Goal: Check status: Check status

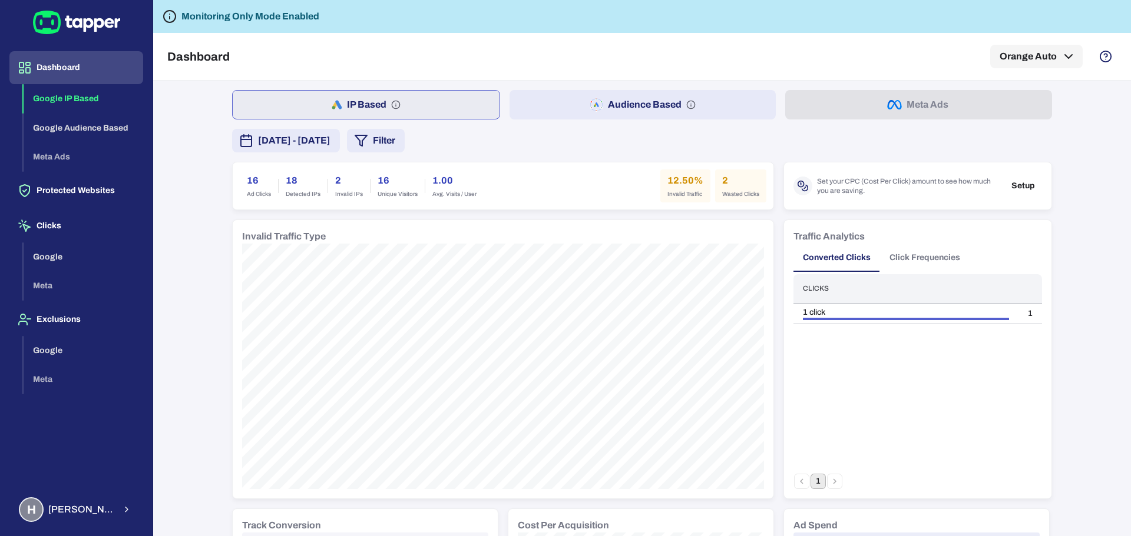
click at [323, 134] on span "[DATE] - [DATE]" at bounding box center [294, 141] width 72 height 14
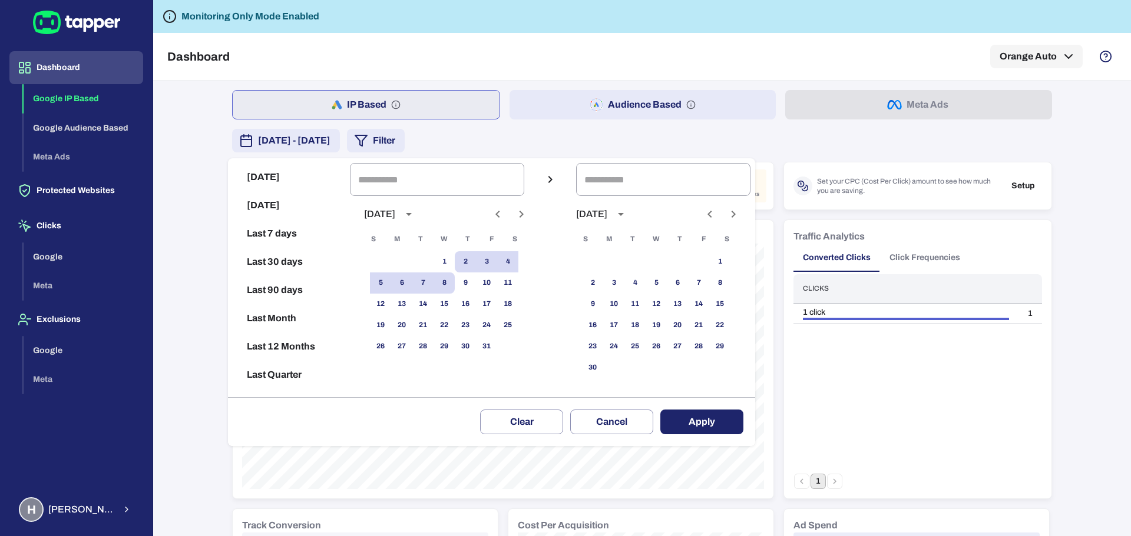
click at [292, 177] on button "[DATE]" at bounding box center [289, 177] width 112 height 28
type input "**********"
click at [717, 421] on button "Apply" at bounding box center [701, 422] width 83 height 25
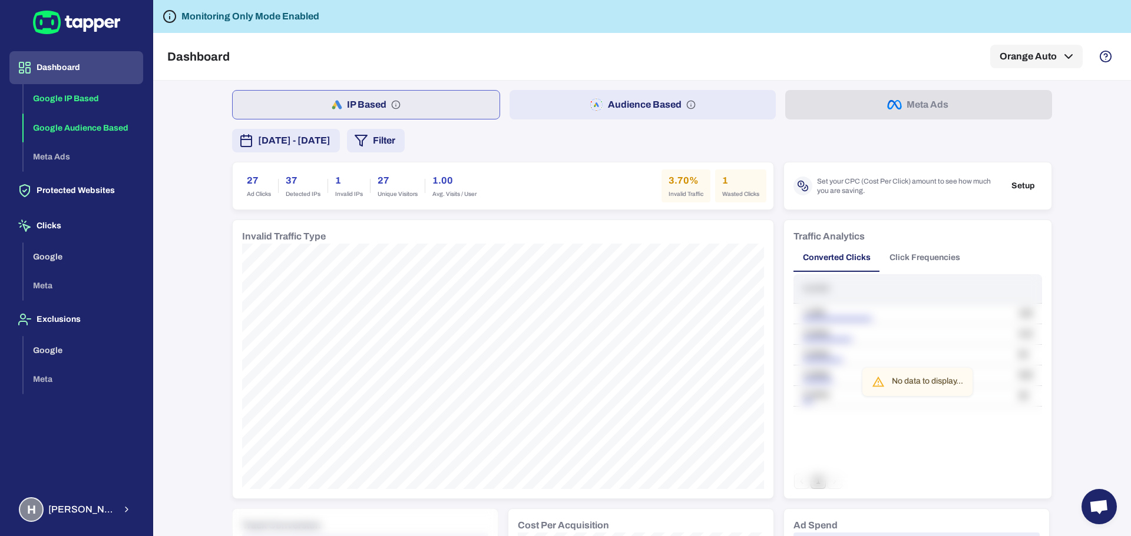
click at [71, 126] on button "Google Audience Based" at bounding box center [84, 128] width 120 height 29
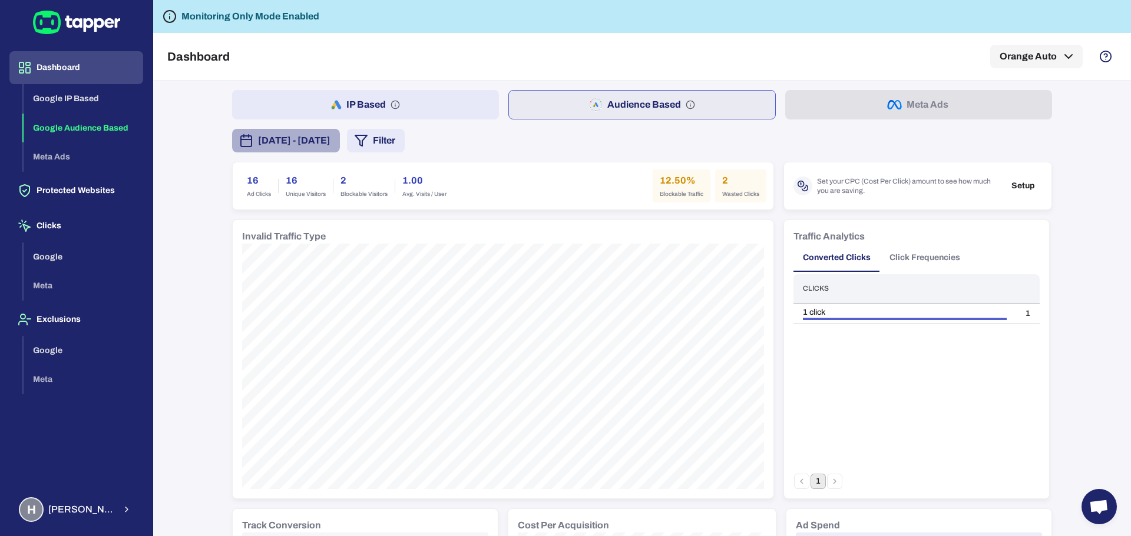
click at [330, 137] on span "[DATE] - [DATE]" at bounding box center [294, 141] width 72 height 14
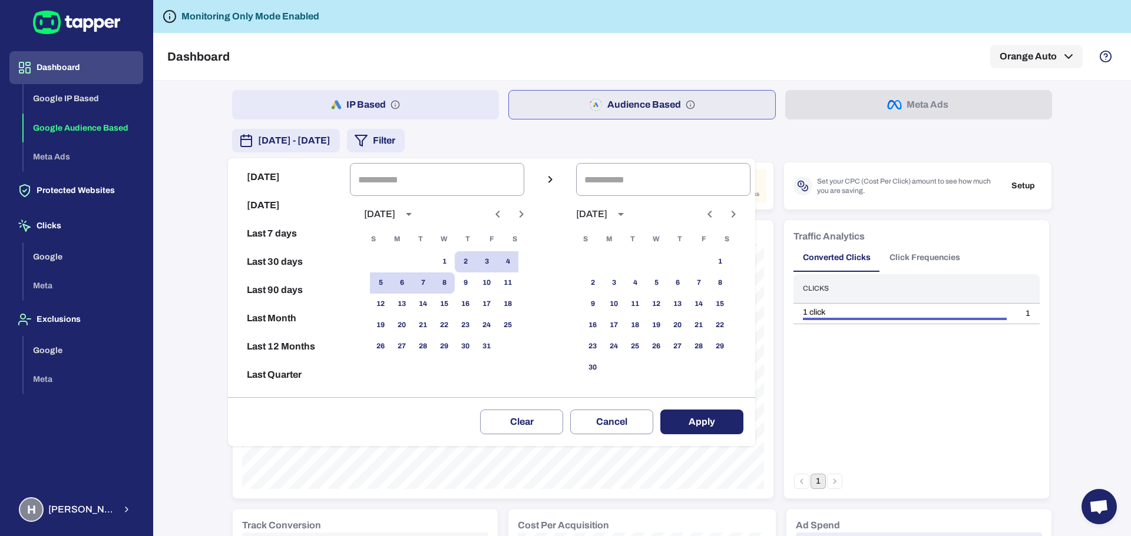
click at [564, 126] on div at bounding box center [565, 268] width 1131 height 536
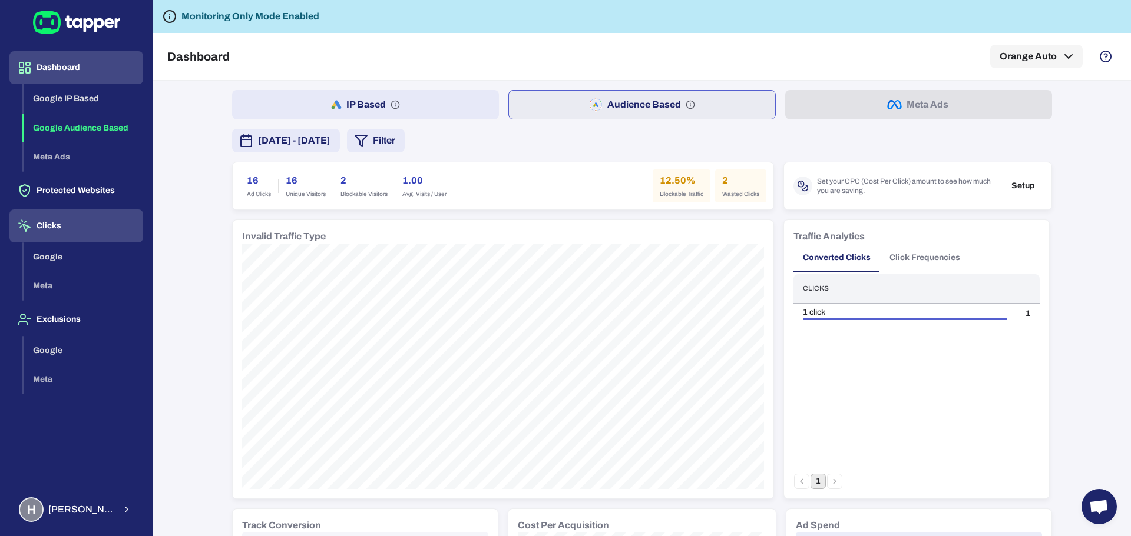
click at [66, 226] on button "Clicks" at bounding box center [76, 226] width 134 height 33
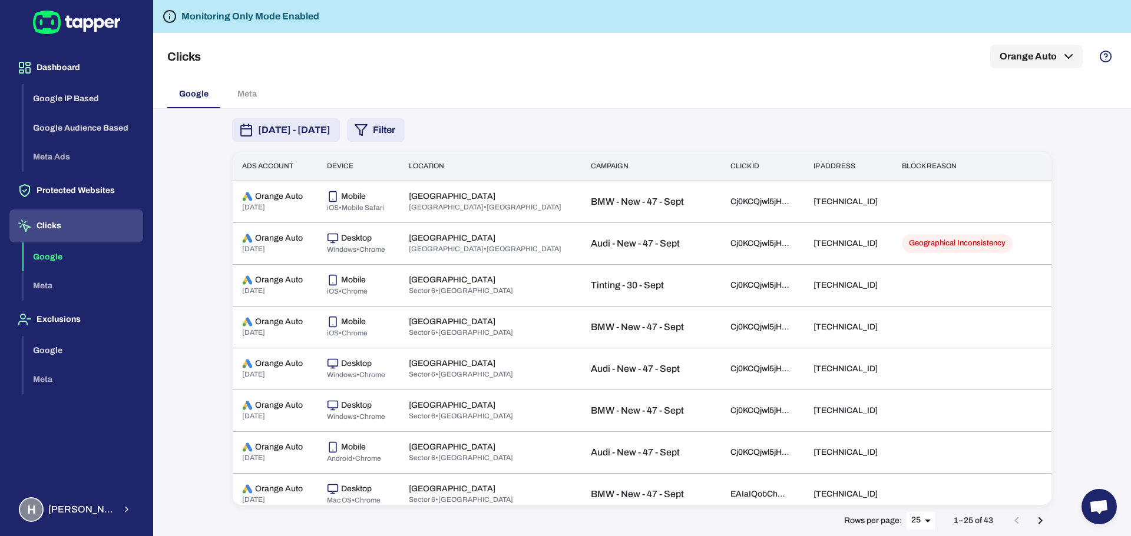
click at [281, 134] on span "[DATE] - [DATE]" at bounding box center [294, 130] width 72 height 14
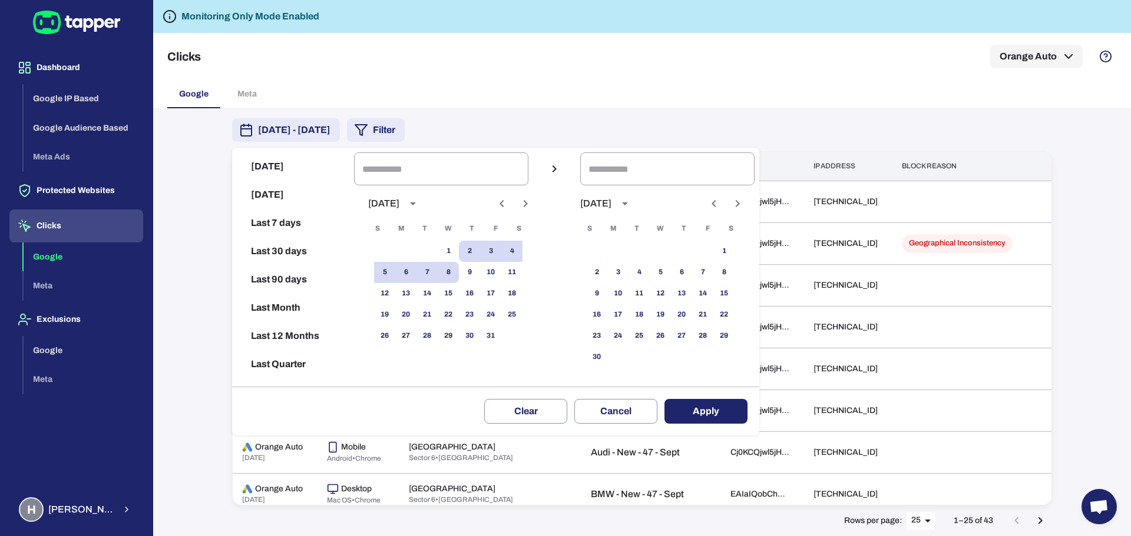
click at [275, 165] on button "[DATE]" at bounding box center [293, 167] width 112 height 28
type input "**********"
click at [726, 405] on button "Apply" at bounding box center [705, 411] width 83 height 25
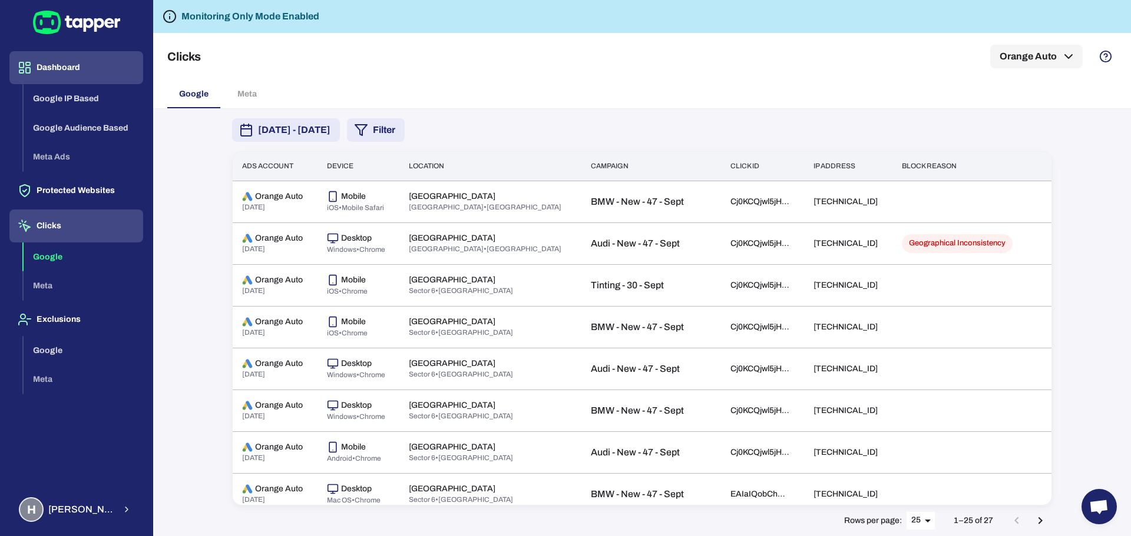
click at [79, 74] on button "Dashboard" at bounding box center [76, 67] width 134 height 33
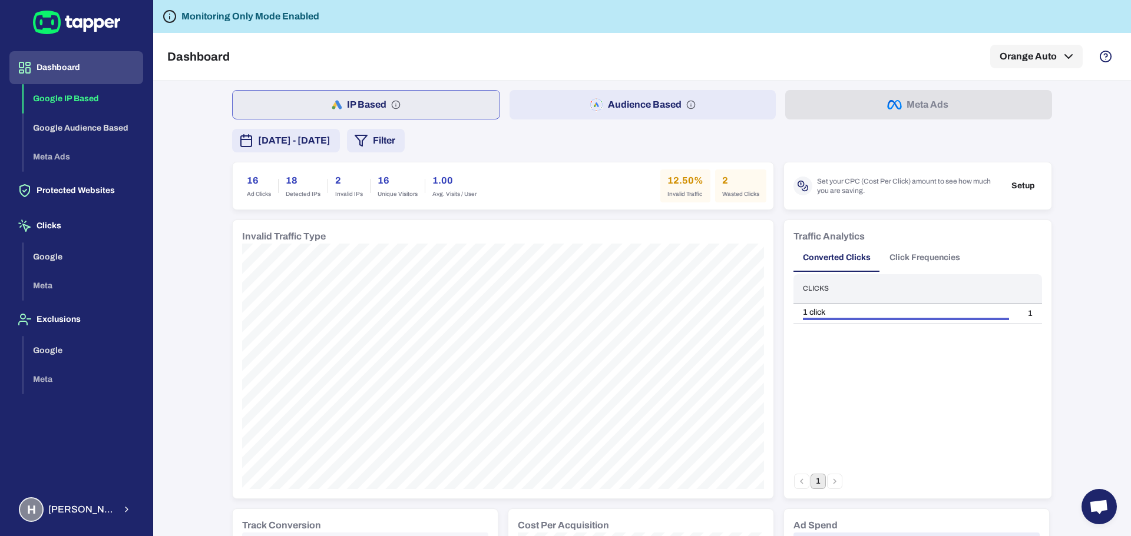
click at [330, 140] on span "[DATE] - [DATE]" at bounding box center [294, 141] width 72 height 14
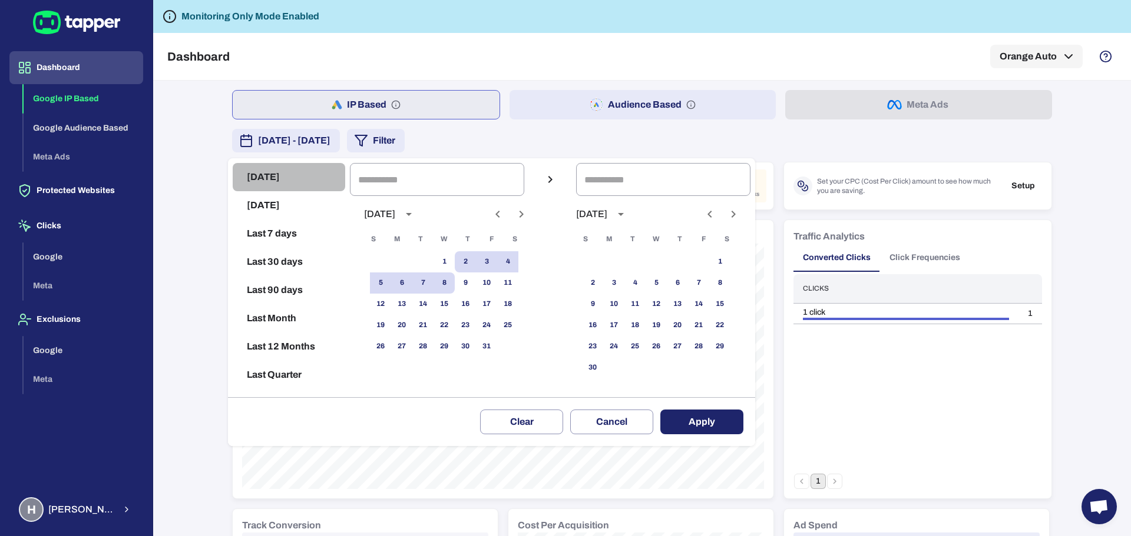
click at [300, 177] on button "[DATE]" at bounding box center [289, 177] width 112 height 28
type input "**********"
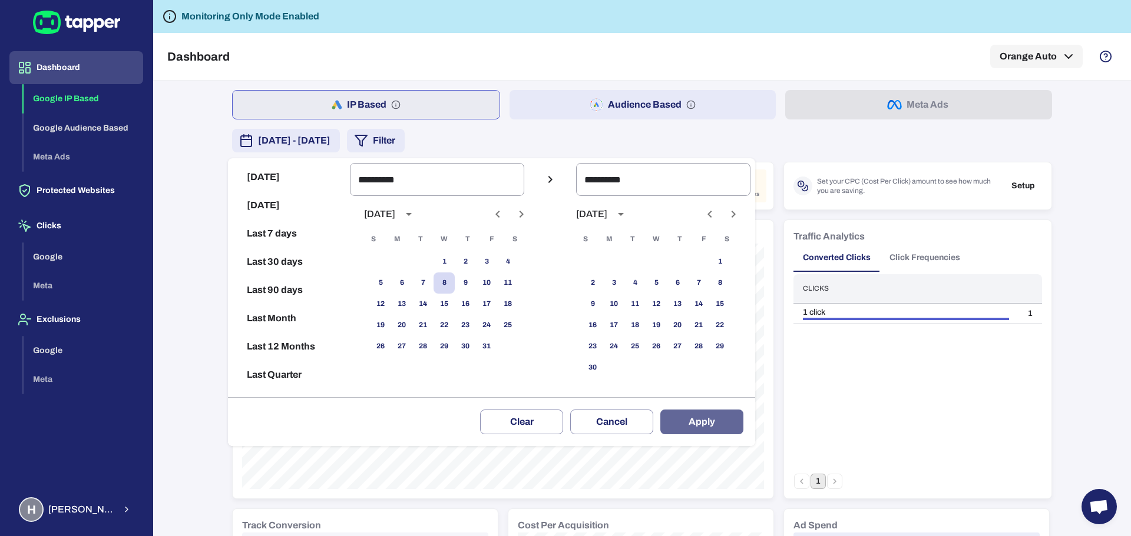
click at [722, 425] on button "Apply" at bounding box center [701, 422] width 83 height 25
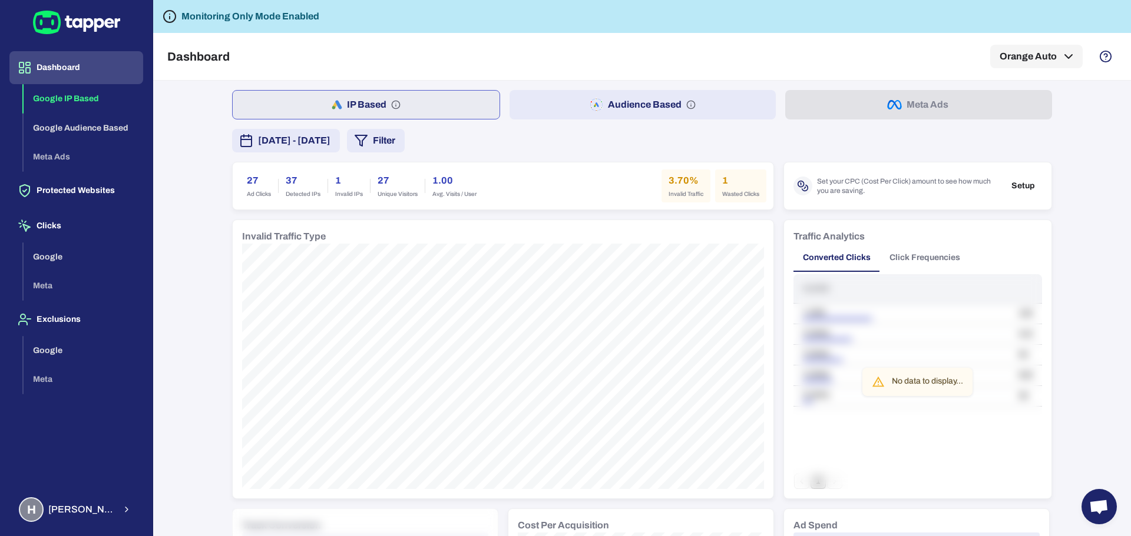
click at [86, 68] on button "Dashboard" at bounding box center [76, 67] width 134 height 33
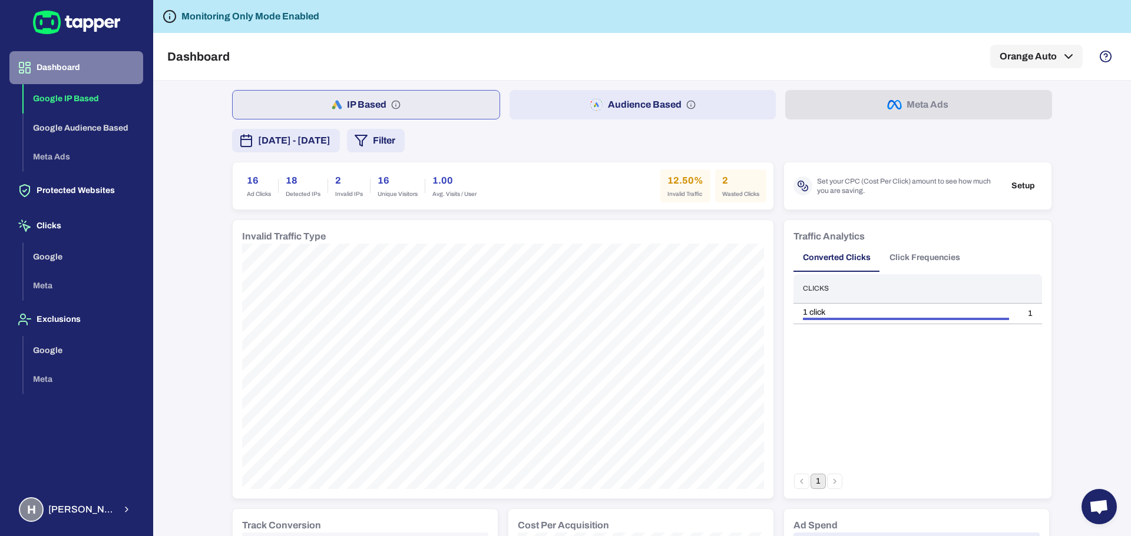
click at [86, 68] on button "Dashboard" at bounding box center [76, 67] width 134 height 33
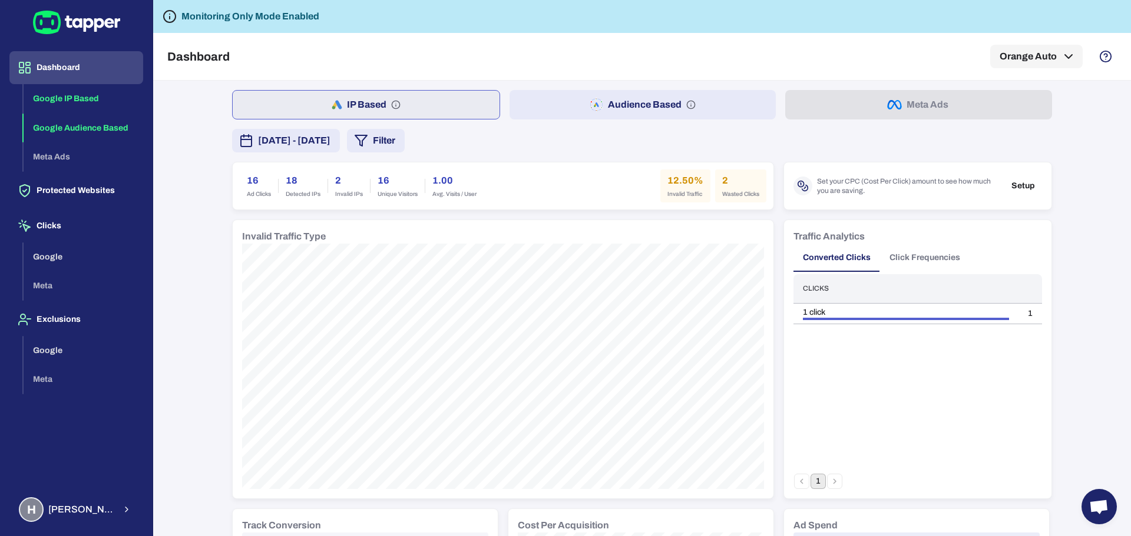
click at [91, 134] on button "Google Audience Based" at bounding box center [84, 128] width 120 height 29
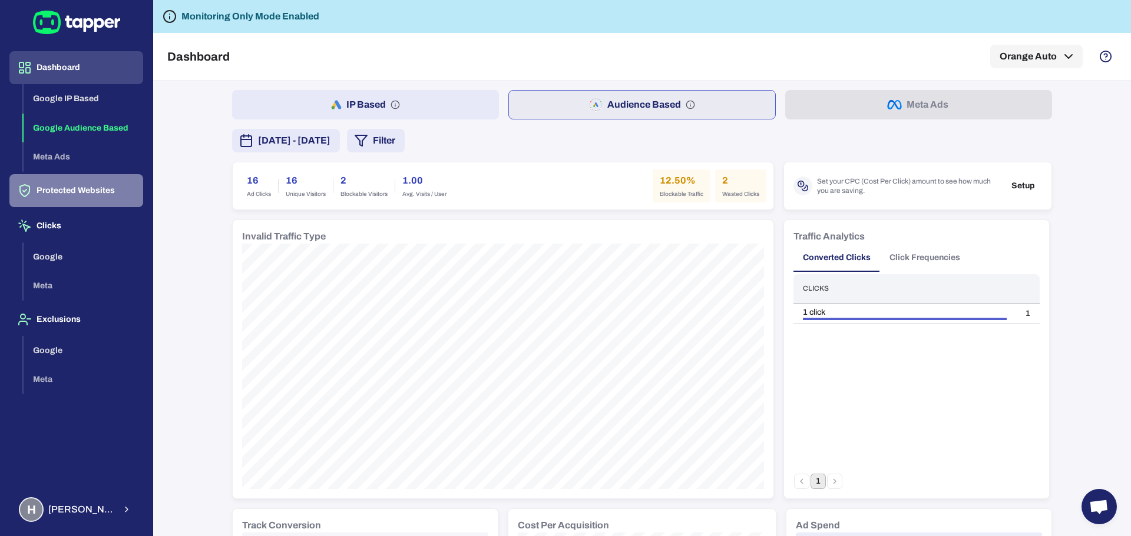
click at [75, 200] on button "Protected Websites" at bounding box center [76, 190] width 134 height 33
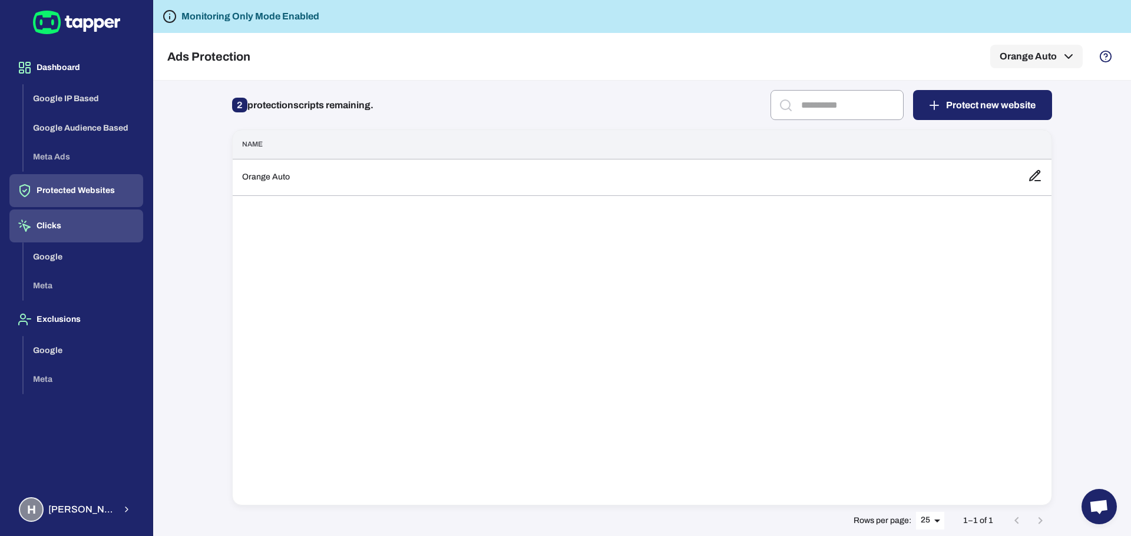
click at [70, 225] on button "Clicks" at bounding box center [76, 226] width 134 height 33
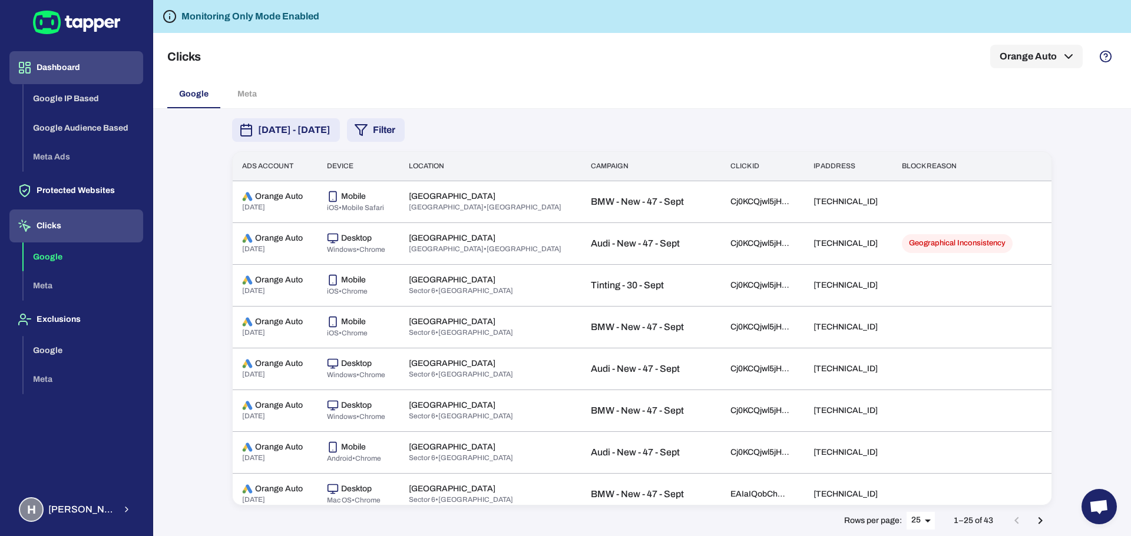
click at [78, 78] on button "Dashboard" at bounding box center [76, 67] width 134 height 33
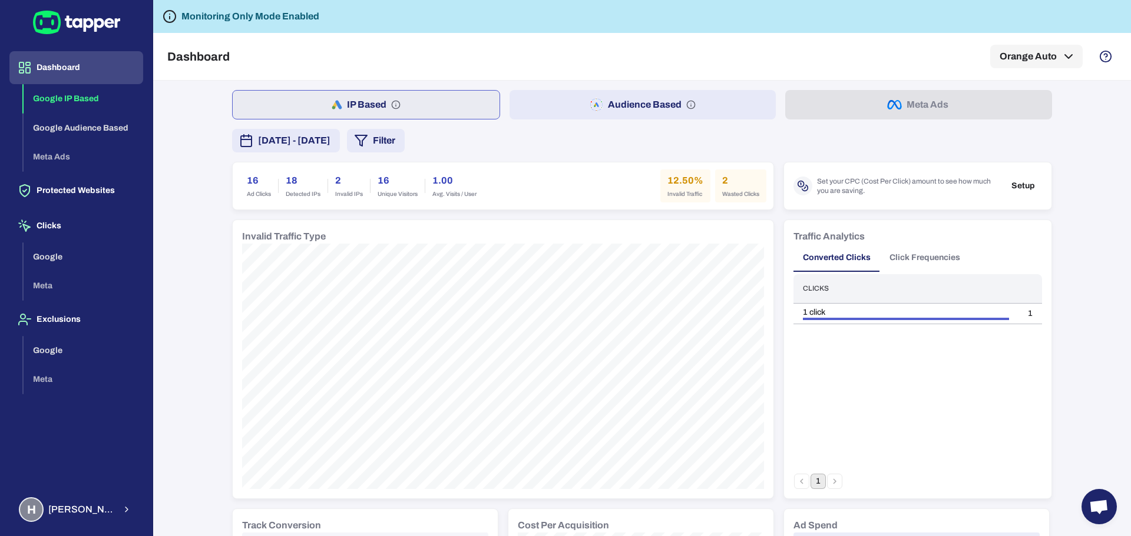
click at [330, 145] on span "[DATE] - [DATE]" at bounding box center [294, 141] width 72 height 14
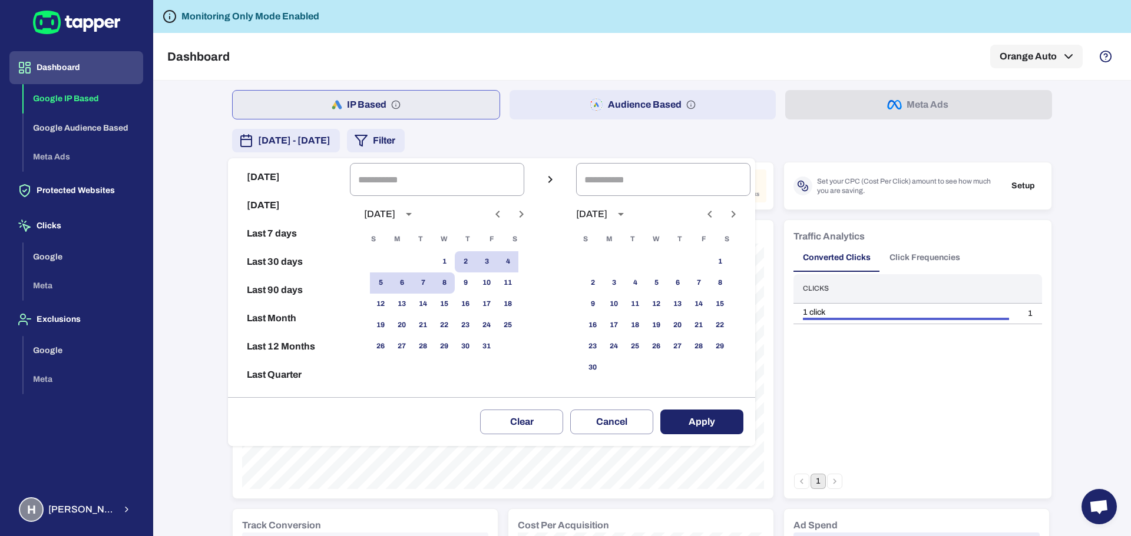
click at [290, 181] on button "[DATE]" at bounding box center [289, 177] width 112 height 28
type input "**********"
click at [723, 416] on button "Apply" at bounding box center [701, 422] width 83 height 25
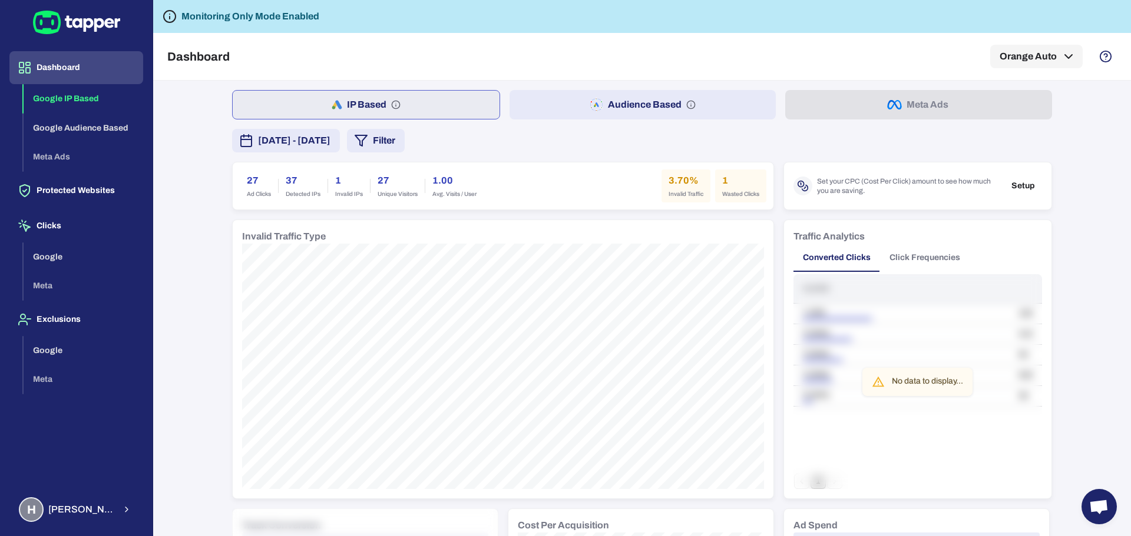
click at [91, 22] on icon at bounding box center [88, 25] width 10 height 14
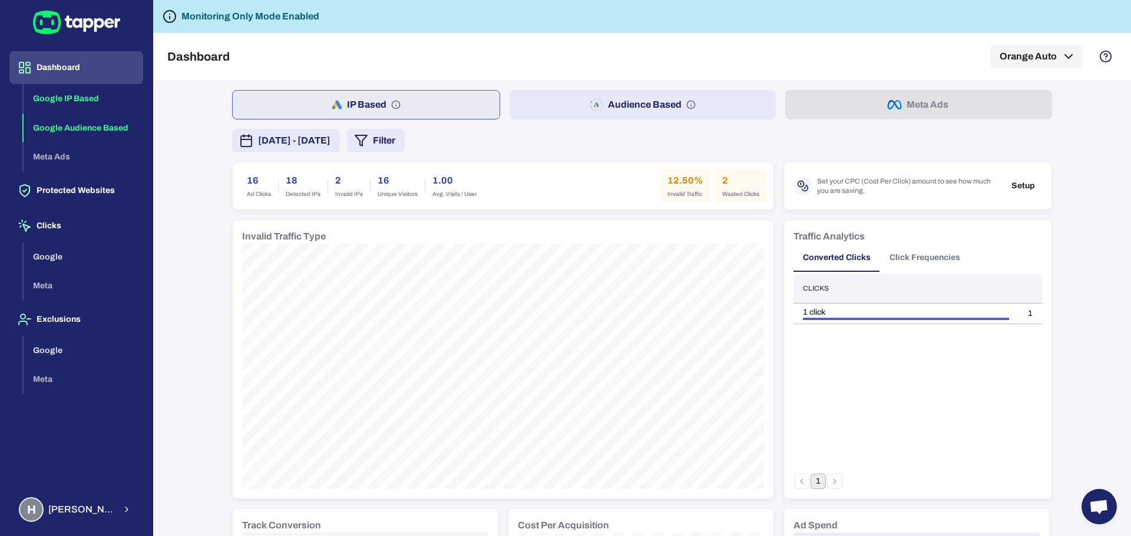
click at [73, 128] on button "Google Audience Based" at bounding box center [84, 128] width 120 height 29
click at [88, 97] on button "Google IP Based" at bounding box center [84, 98] width 120 height 29
click at [88, 68] on button "Dashboard" at bounding box center [76, 67] width 134 height 33
click at [58, 352] on button "Google" at bounding box center [84, 350] width 120 height 29
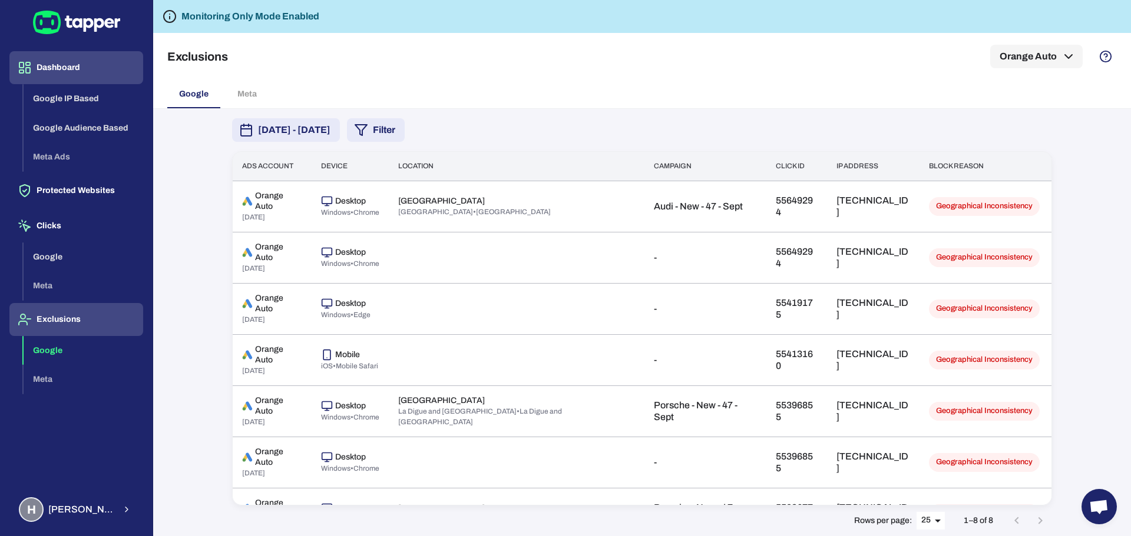
click at [78, 67] on button "Dashboard" at bounding box center [76, 67] width 134 height 33
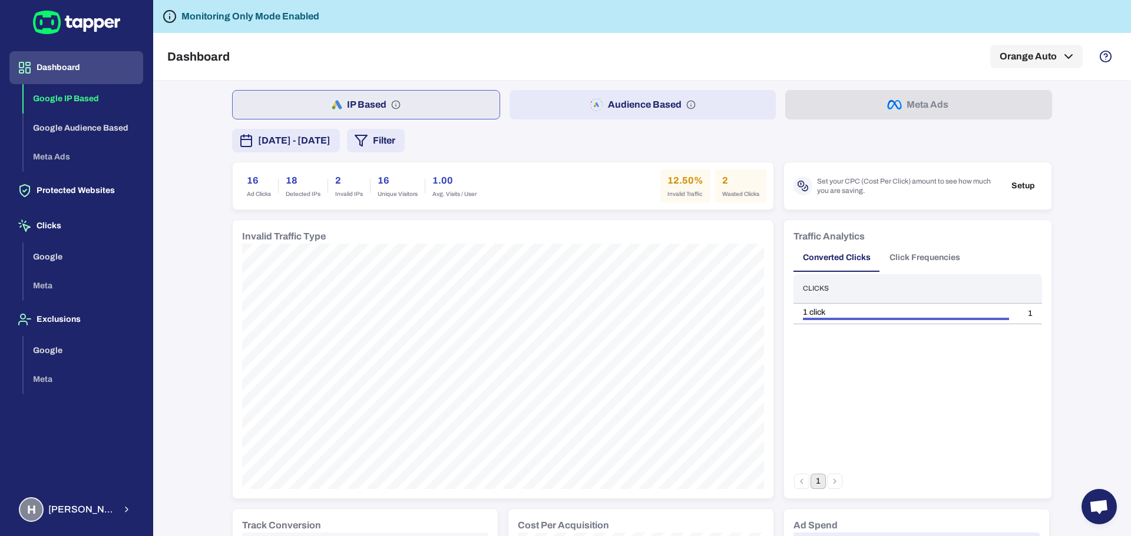
click at [317, 141] on span "[DATE] - [DATE]" at bounding box center [294, 141] width 72 height 14
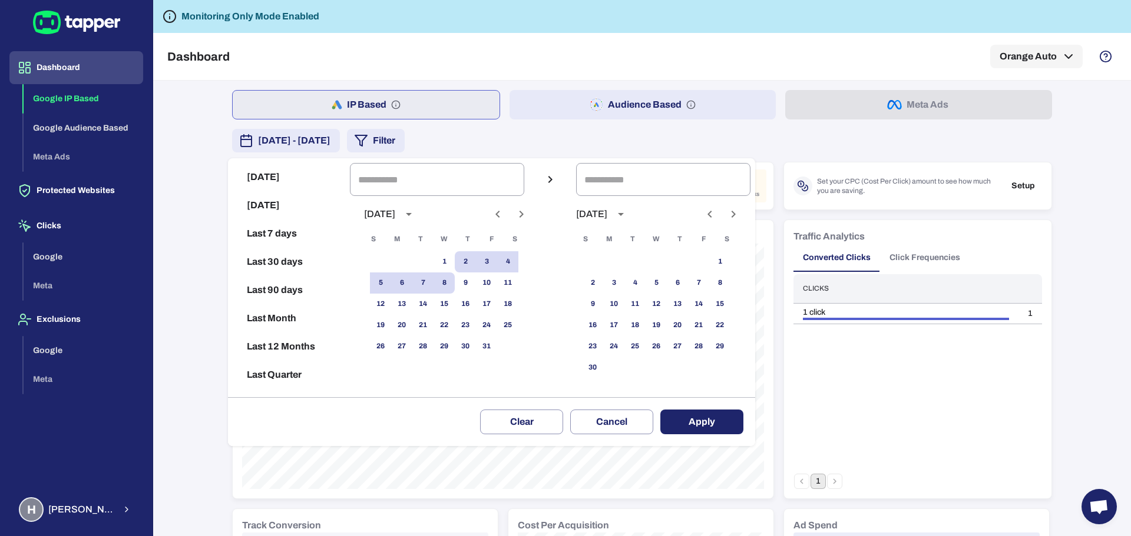
click at [288, 171] on button "[DATE]" at bounding box center [289, 177] width 112 height 28
type input "**********"
click at [707, 426] on button "Apply" at bounding box center [701, 422] width 83 height 25
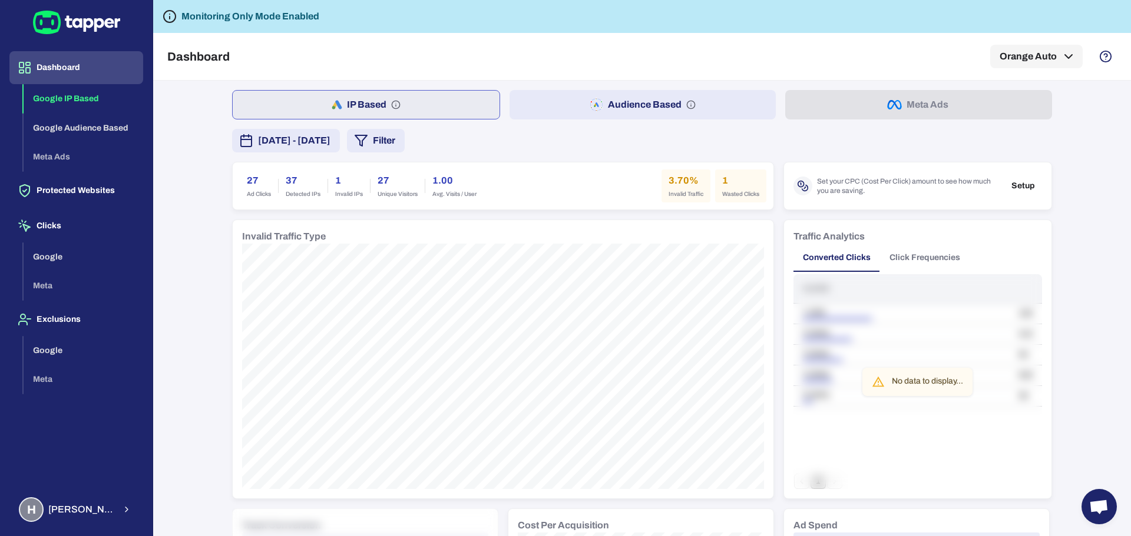
click at [65, 27] on icon at bounding box center [76, 23] width 87 height 24
